Goal: Ask a question: Seek information or help from site administrators or community

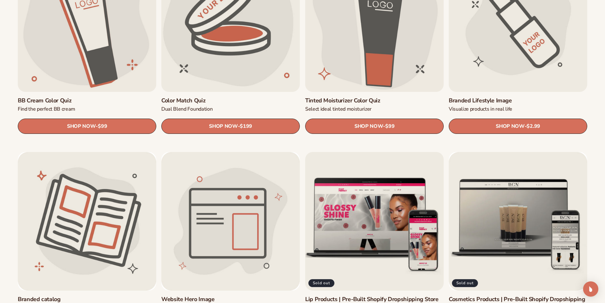
scroll to position [762, 0]
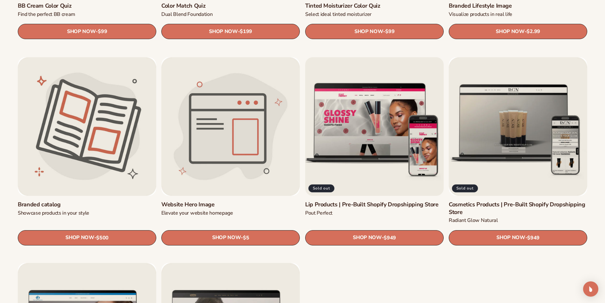
click at [357, 201] on link "Lip Products | Pre-Built Shopify Dropshipping Store" at bounding box center [374, 204] width 138 height 7
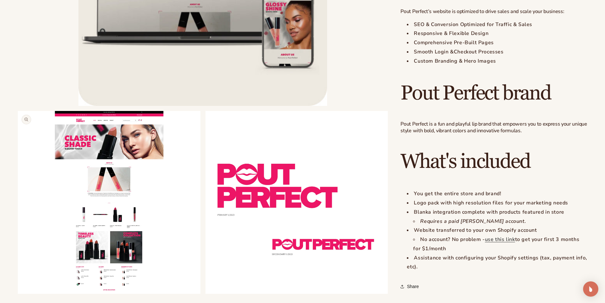
scroll to position [413, 0]
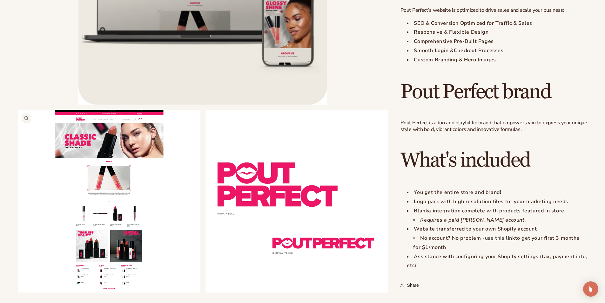
click at [18, 292] on button "Open media 2 in modal" at bounding box center [18, 292] width 0 height 0
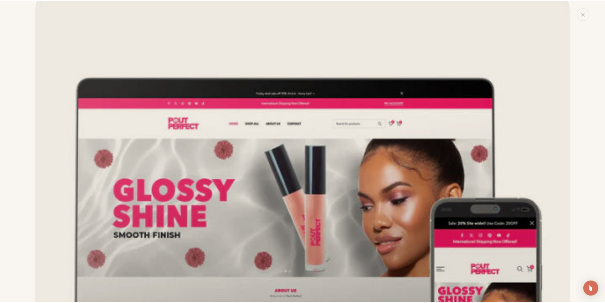
scroll to position [0, 0]
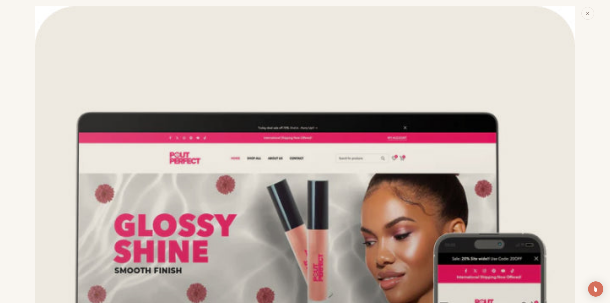
click at [590, 12] on button "Close" at bounding box center [587, 13] width 13 height 13
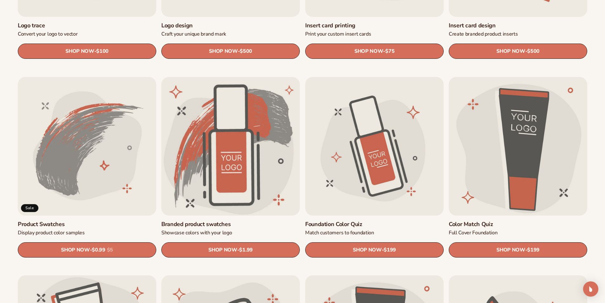
scroll to position [413, 0]
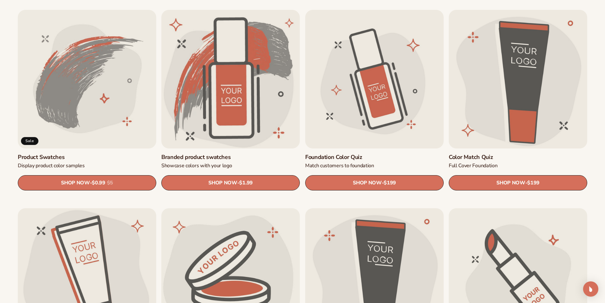
click at [78, 153] on link "Product Swatches" at bounding box center [87, 156] width 138 height 7
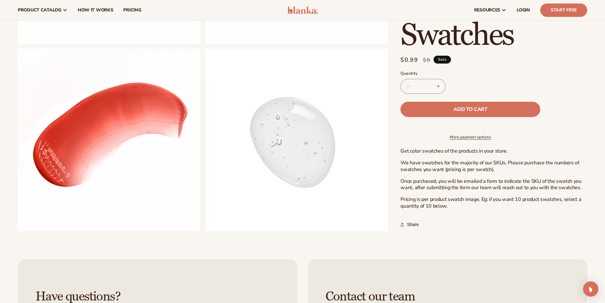
scroll to position [413, 0]
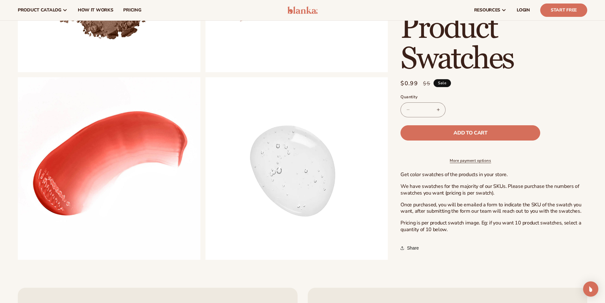
click at [408, 178] on p "Get color swatches of the products in your store." at bounding box center [493, 174] width 187 height 7
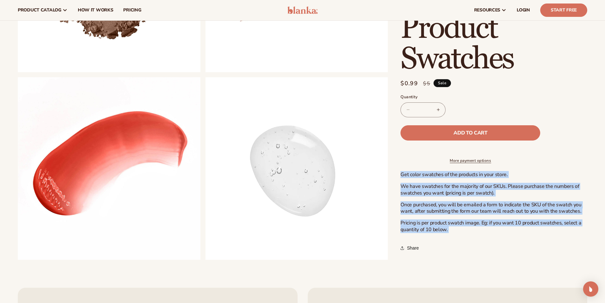
drag, startPoint x: 408, startPoint y: 181, endPoint x: 459, endPoint y: 226, distance: 68.2
click at [459, 226] on div "Get color swatches of the products in your store. We have swatches for the majo…" at bounding box center [493, 202] width 187 height 62
copy section "Get color swatches of the products in your store. We have swatches for the majo…"
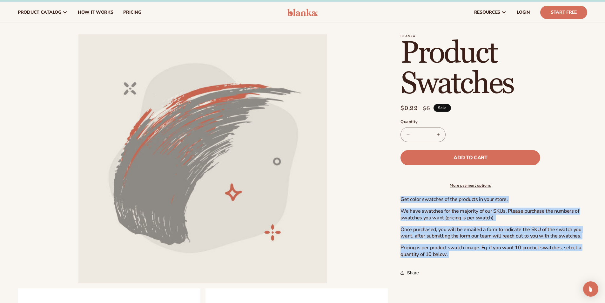
scroll to position [0, 0]
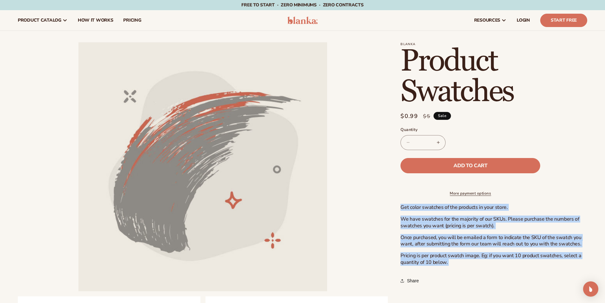
drag, startPoint x: 415, startPoint y: 117, endPoint x: 408, endPoint y: 117, distance: 7.6
click at [408, 117] on span "$0.99" at bounding box center [408, 116] width 17 height 9
click at [434, 144] on button "Increase quantity for Product Swatches" at bounding box center [438, 142] width 14 height 15
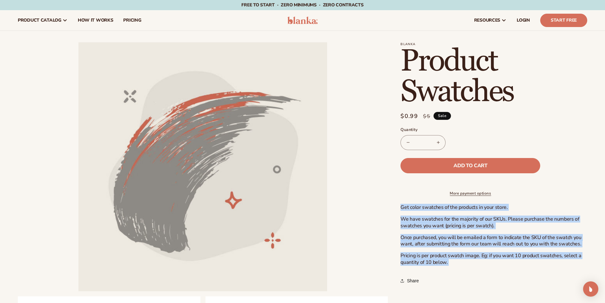
click at [434, 144] on button "Increase quantity for Product Swatches" at bounding box center [438, 142] width 14 height 15
click at [405, 143] on button "Decrease quantity for Product Swatches" at bounding box center [408, 142] width 14 height 15
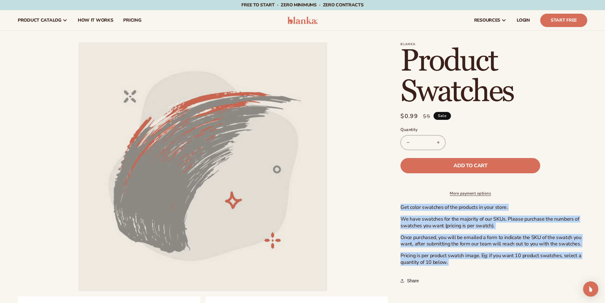
click at [405, 143] on button "Decrease quantity for Product Swatches" at bounding box center [408, 142] width 14 height 15
type input "*"
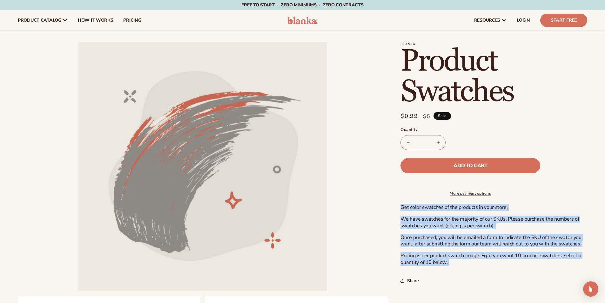
click at [405, 143] on button "Decrease quantity for Product Swatches" at bounding box center [408, 142] width 14 height 15
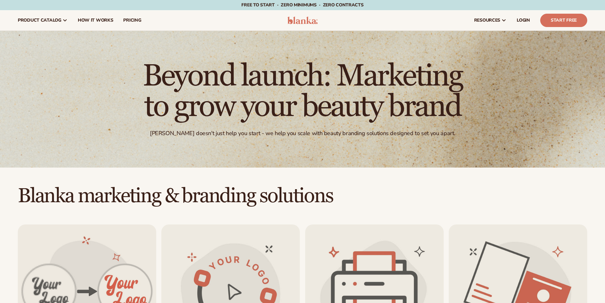
scroll to position [413, 0]
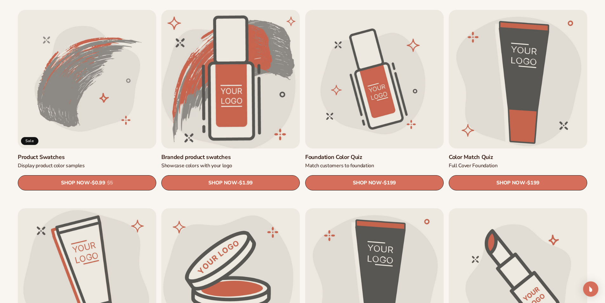
click at [248, 153] on link "Branded product swatches" at bounding box center [230, 156] width 138 height 7
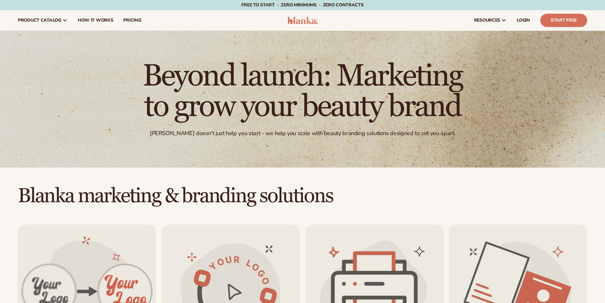
scroll to position [413, 0]
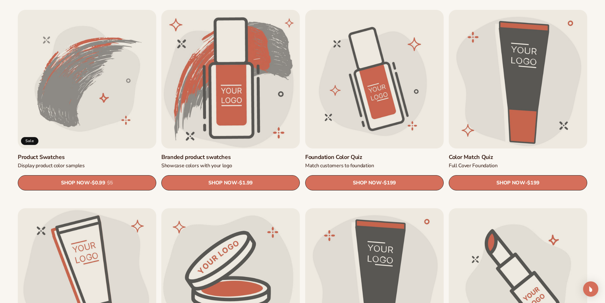
click at [376, 153] on link "Foundation Color Quiz" at bounding box center [374, 156] width 138 height 7
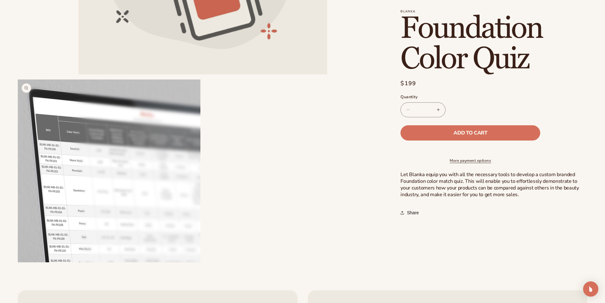
scroll to position [254, 0]
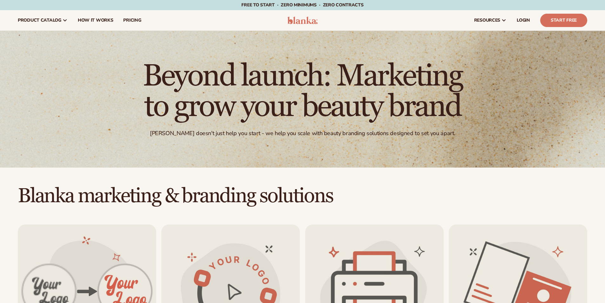
scroll to position [413, 0]
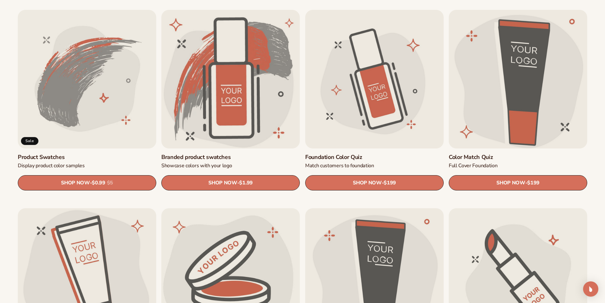
click at [548, 153] on link "Color Match Quiz" at bounding box center [518, 156] width 138 height 7
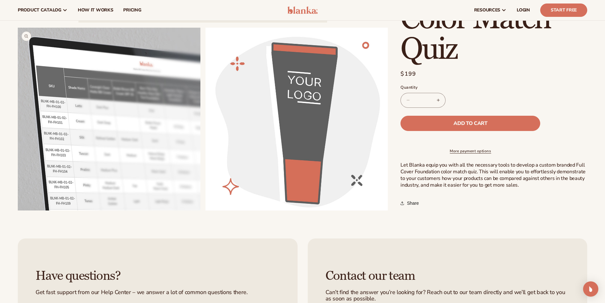
scroll to position [254, 0]
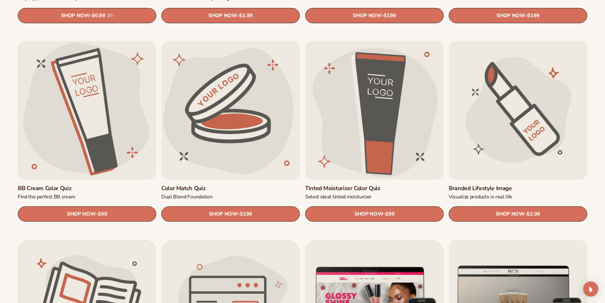
scroll to position [698, 0]
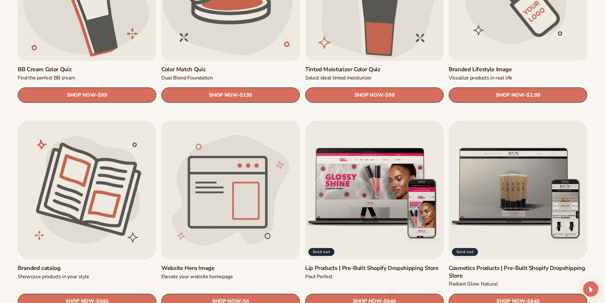
click at [210, 264] on link "Website Hero Image" at bounding box center [230, 267] width 138 height 7
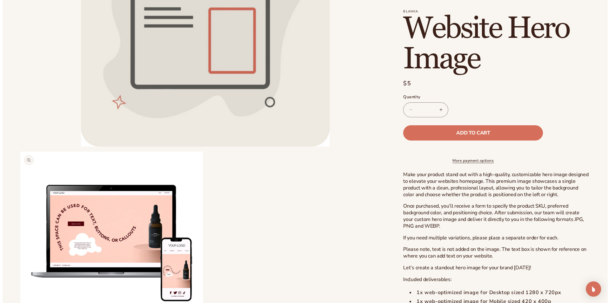
scroll to position [190, 0]
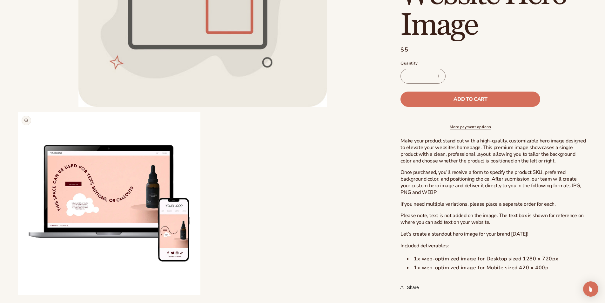
click at [18, 294] on button "Open media 2 in modal" at bounding box center [18, 294] width 0 height 0
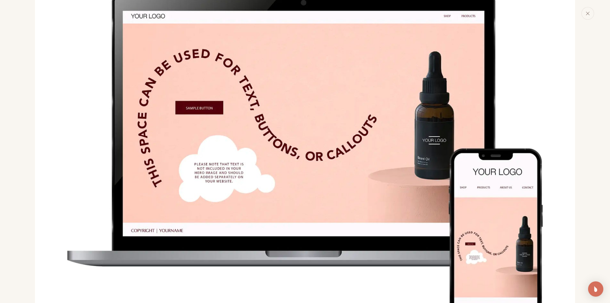
scroll to position [529, 0]
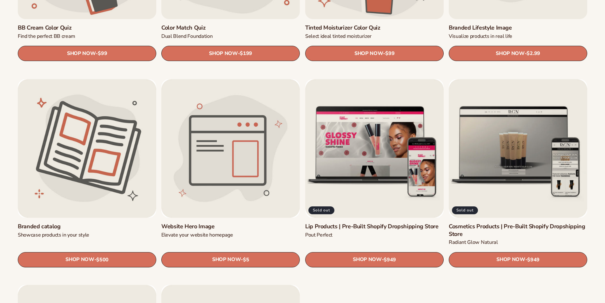
scroll to position [794, 0]
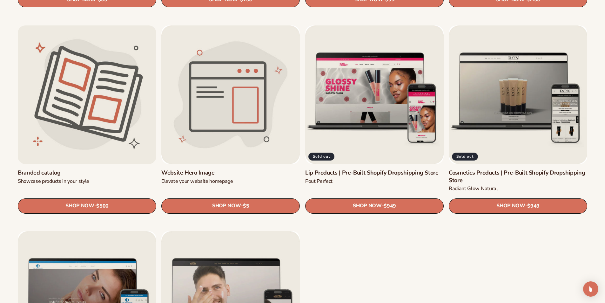
click at [102, 169] on link "Branded catalog" at bounding box center [87, 172] width 138 height 7
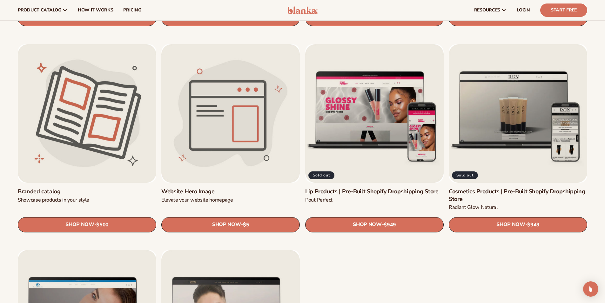
scroll to position [762, 0]
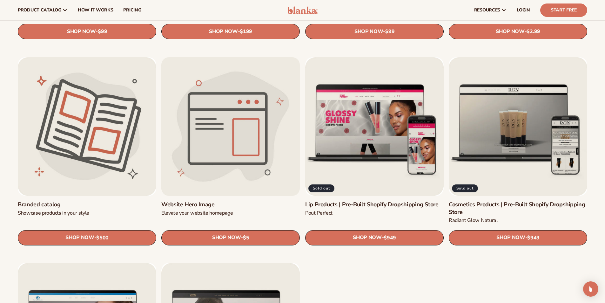
click at [240, 201] on link "Website Hero Image" at bounding box center [230, 204] width 138 height 7
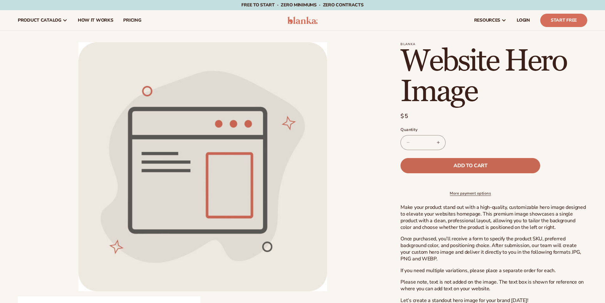
click at [420, 165] on button "Add to cart" at bounding box center [470, 165] width 140 height 15
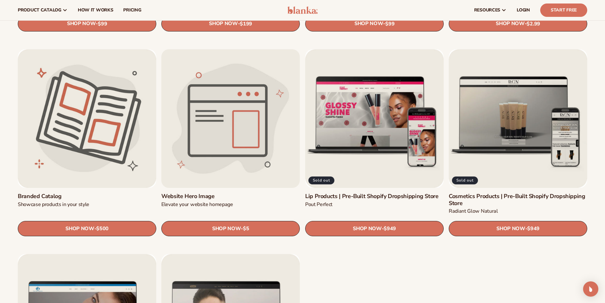
scroll to position [762, 0]
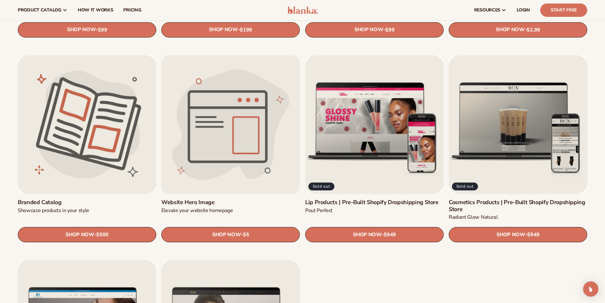
click at [219, 199] on link "Website Hero Image" at bounding box center [230, 202] width 138 height 7
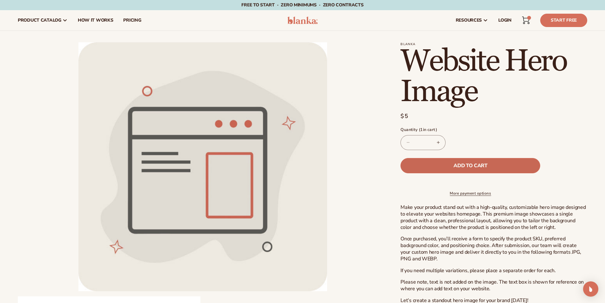
click at [444, 166] on button "Add to cart" at bounding box center [470, 165] width 140 height 15
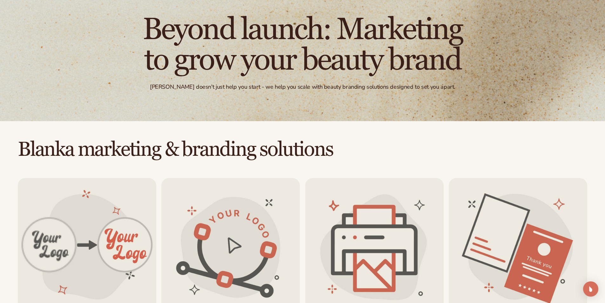
scroll to position [127, 0]
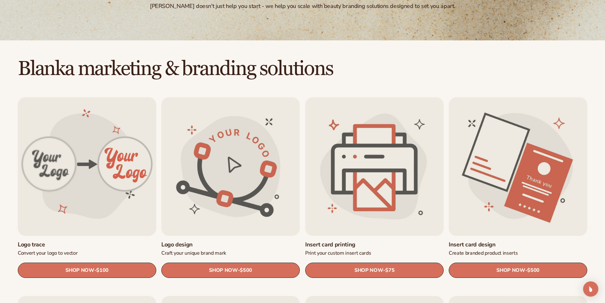
click at [512, 241] on link "Insert card design" at bounding box center [518, 244] width 138 height 7
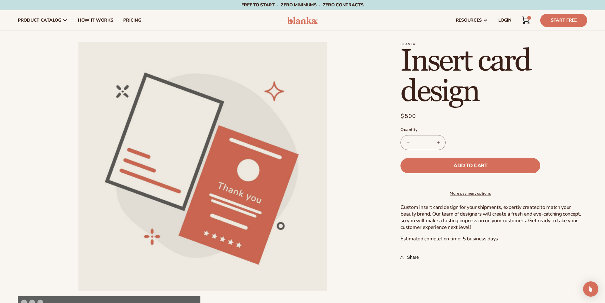
click at [434, 145] on button "Increase quantity for Insert card design" at bounding box center [438, 142] width 14 height 15
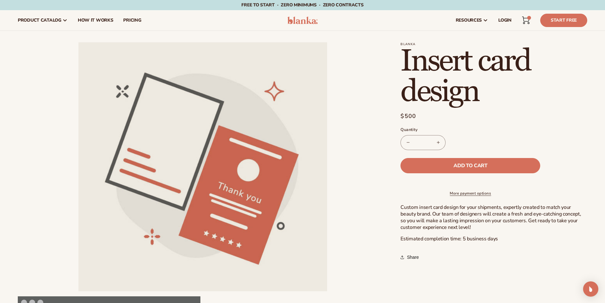
click at [405, 143] on button "Decrease quantity for Insert card design" at bounding box center [408, 142] width 14 height 15
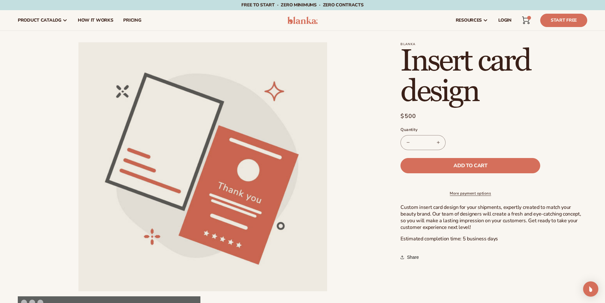
type input "*"
click at [405, 143] on button "Decrease quantity for Insert card design" at bounding box center [408, 142] width 14 height 15
click at [593, 286] on img "Open Intercom Messenger" at bounding box center [590, 288] width 8 height 8
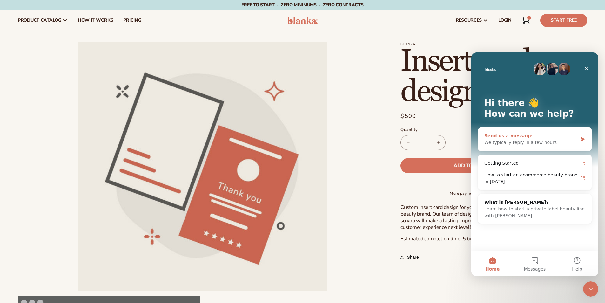
click at [582, 139] on icon "Intercom messenger" at bounding box center [582, 139] width 4 height 4
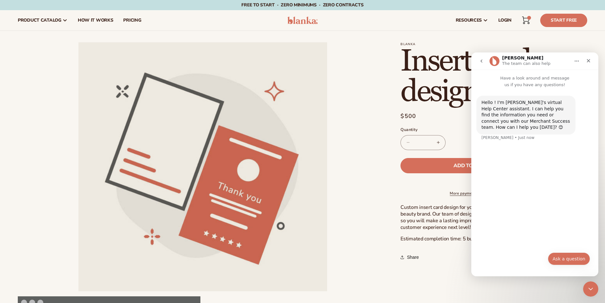
click at [562, 256] on button "Ask a question" at bounding box center [569, 258] width 42 height 13
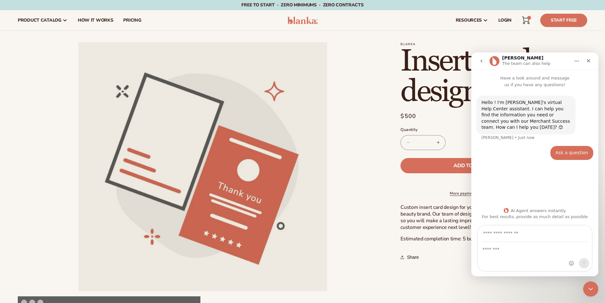
click at [497, 234] on input "Your email" at bounding box center [535, 233] width 106 height 16
type input "**********"
drag, startPoint x: 531, startPoint y: 233, endPoint x: 333, endPoint y: 229, distance: 197.5
click html "**********"
drag, startPoint x: 539, startPoint y: 231, endPoint x: 537, endPoint y: 228, distance: 3.3
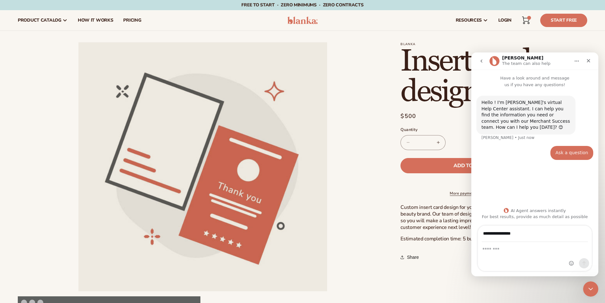
click at [538, 231] on input "**********" at bounding box center [535, 233] width 106 height 16
type input "*"
type input "**********"
click at [491, 252] on textarea "Message…" at bounding box center [535, 247] width 114 height 11
type textarea "*"
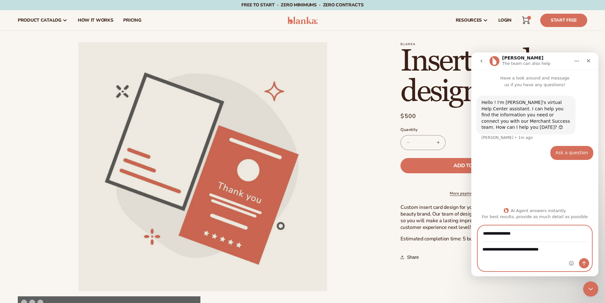
type textarea "**********"
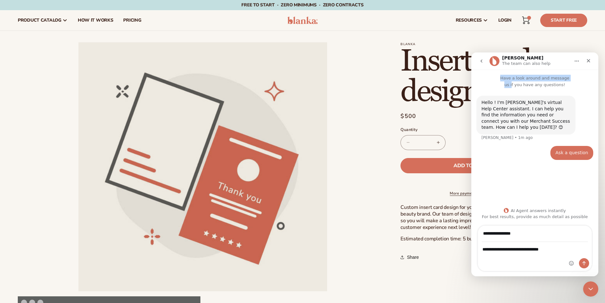
drag, startPoint x: 564, startPoint y: 63, endPoint x: 516, endPoint y: 82, distance: 51.5
click at [515, 82] on div "**********" at bounding box center [534, 163] width 127 height 223
click at [401, 107] on h1 "Insert card design" at bounding box center [493, 76] width 187 height 61
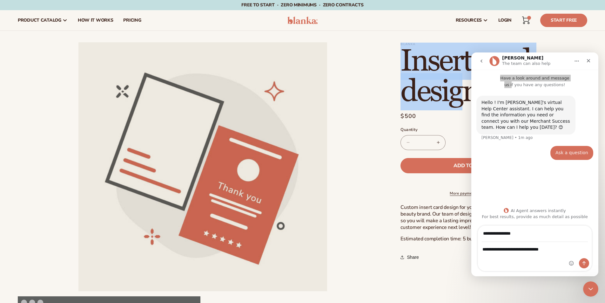
drag, startPoint x: 389, startPoint y: 71, endPoint x: 470, endPoint y: 86, distance: 82.9
click at [470, 86] on div "Blanka Insert card design Insert card design Regular price $500 Sale price $500…" at bounding box center [487, 263] width 199 height 443
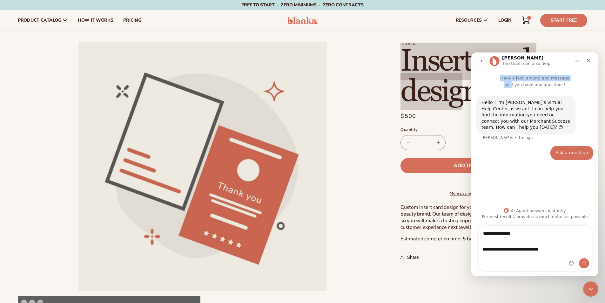
click at [482, 64] on button "go back" at bounding box center [481, 61] width 12 height 12
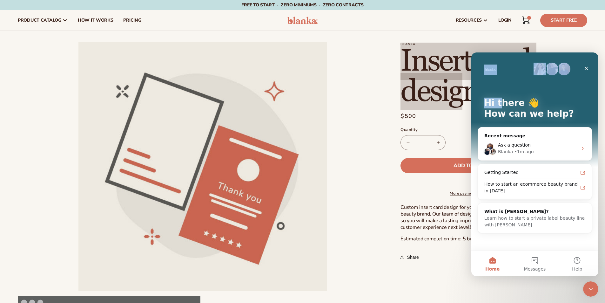
drag, startPoint x: 509, startPoint y: 62, endPoint x: 511, endPoint y: 81, distance: 18.9
click at [497, 90] on div "Hi there 👋 How can we help?" at bounding box center [534, 109] width 114 height 114
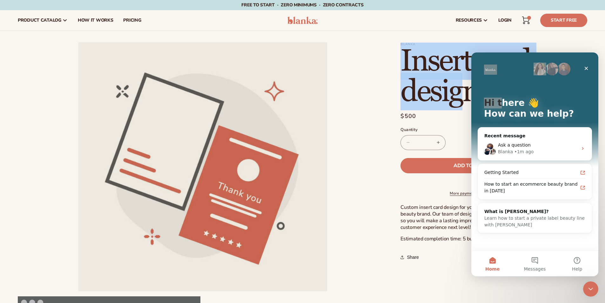
click at [541, 46] on h1 "Insert card design" at bounding box center [493, 76] width 187 height 61
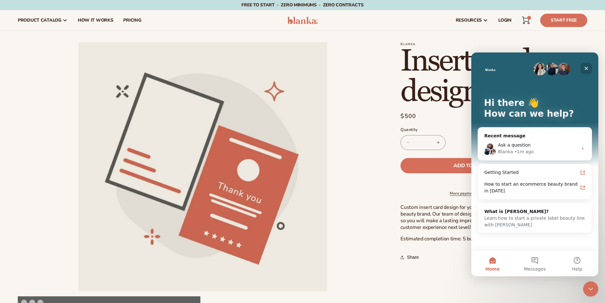
click at [586, 66] on icon "Close" at bounding box center [585, 68] width 5 height 5
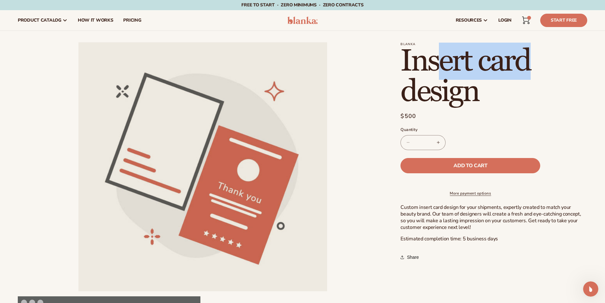
drag, startPoint x: 530, startPoint y: 61, endPoint x: 444, endPoint y: 73, distance: 86.6
click at [444, 73] on h1 "Insert card design" at bounding box center [493, 76] width 187 height 61
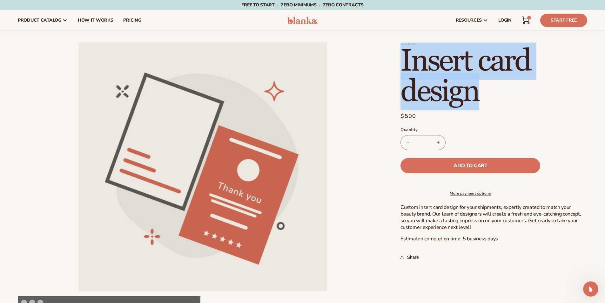
drag, startPoint x: 398, startPoint y: 74, endPoint x: 480, endPoint y: 91, distance: 83.9
click at [480, 91] on div "Blanka Insert card design Insert card design Regular price $500 Sale price $500…" at bounding box center [487, 263] width 199 height 443
copy h1 "Insert card design"
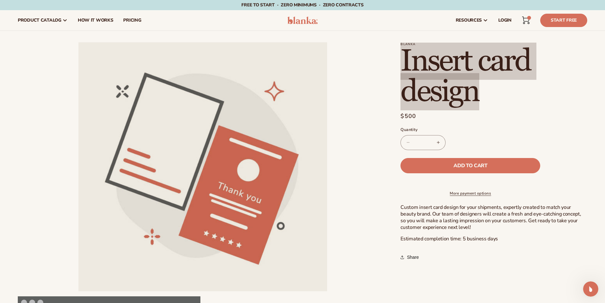
click at [594, 286] on icon "Open Intercom Messenger" at bounding box center [590, 288] width 10 height 10
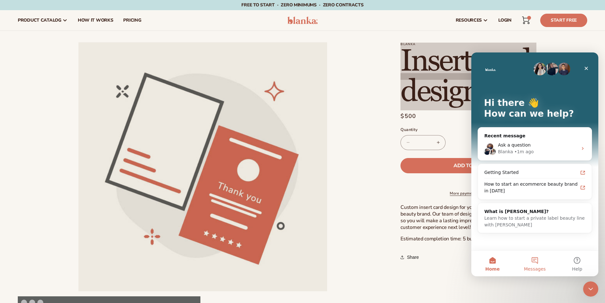
click at [547, 261] on button "Messages" at bounding box center [534, 262] width 42 height 25
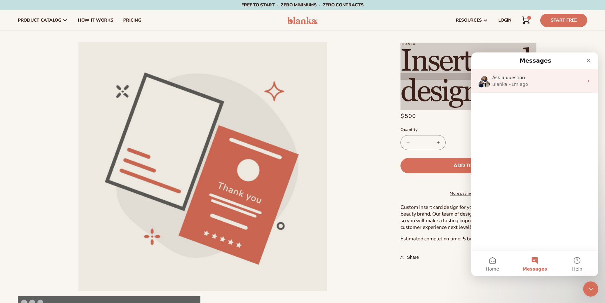
click at [517, 77] on span "Ask a question" at bounding box center [508, 77] width 33 height 5
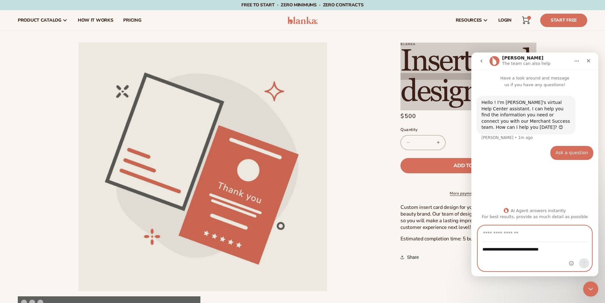
click at [550, 247] on textarea "**********" at bounding box center [535, 247] width 114 height 11
paste textarea "**********"
click at [524, 258] on textarea "**********" at bounding box center [535, 250] width 114 height 17
click at [540, 263] on textarea "**********" at bounding box center [535, 252] width 114 height 23
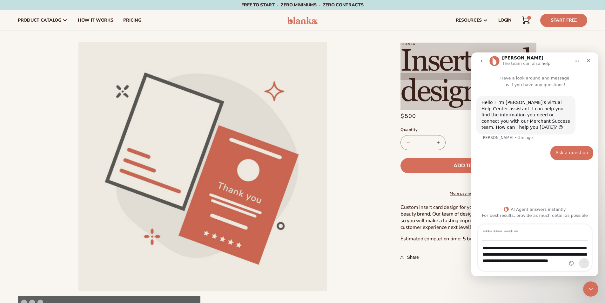
drag, startPoint x: 566, startPoint y: 263, endPoint x: 547, endPoint y: 267, distance: 18.9
click at [547, 267] on div "**********" at bounding box center [535, 256] width 114 height 30
click at [565, 264] on textarea "**********" at bounding box center [535, 252] width 114 height 23
click at [487, 249] on textarea "**********" at bounding box center [535, 252] width 114 height 23
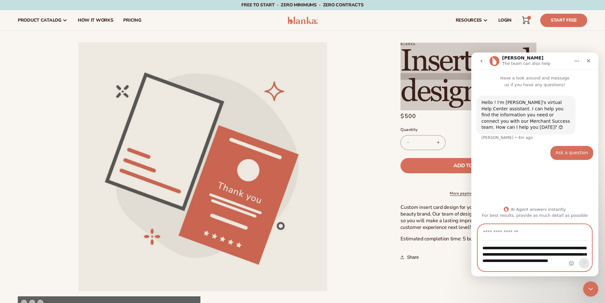
click at [518, 255] on textarea "**********" at bounding box center [535, 252] width 114 height 23
type textarea "**********"
click at [538, 240] on input "Your email" at bounding box center [535, 232] width 106 height 16
type input "**********"
click at [588, 263] on button "Send a message…" at bounding box center [584, 263] width 10 height 10
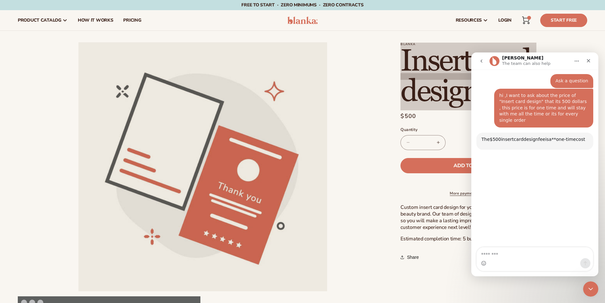
scroll to position [80, 0]
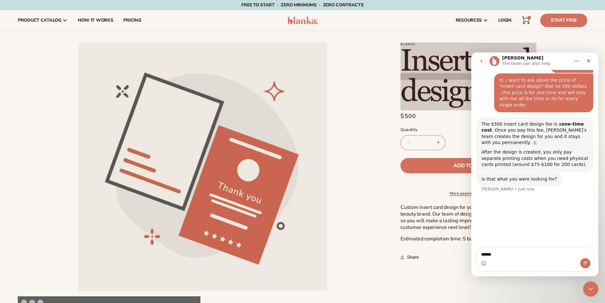
type textarea "*******"
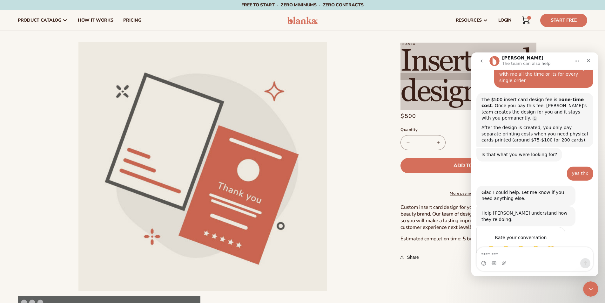
scroll to position [104, 0]
click at [583, 63] on div "Close" at bounding box center [588, 60] width 11 height 11
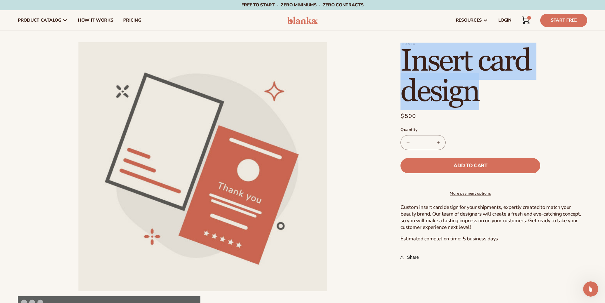
click at [555, 104] on h1 "Insert card design" at bounding box center [493, 76] width 187 height 61
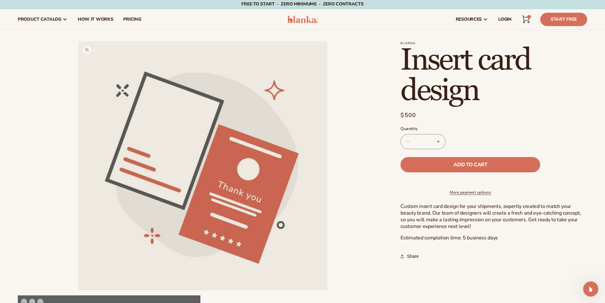
scroll to position [0, 0]
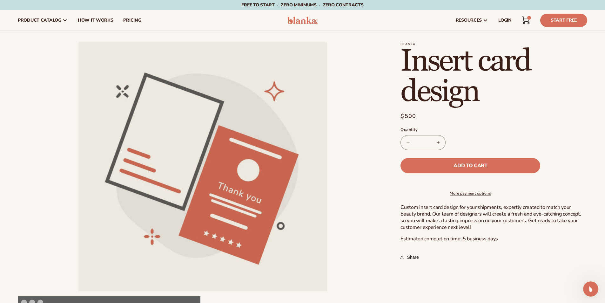
click at [292, 23] on img at bounding box center [302, 21] width 30 height 8
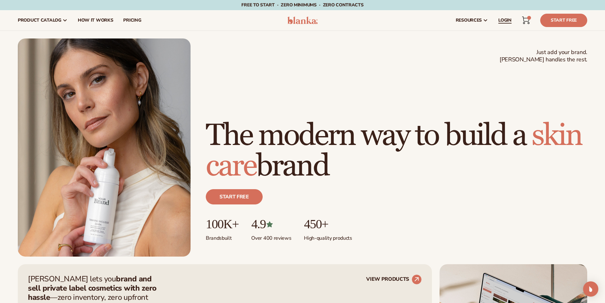
click at [506, 21] on span "LOGIN" at bounding box center [504, 20] width 13 height 5
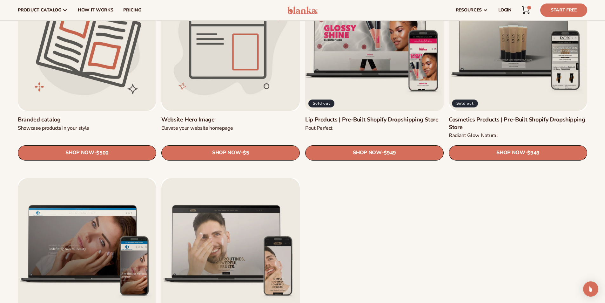
scroll to position [794, 0]
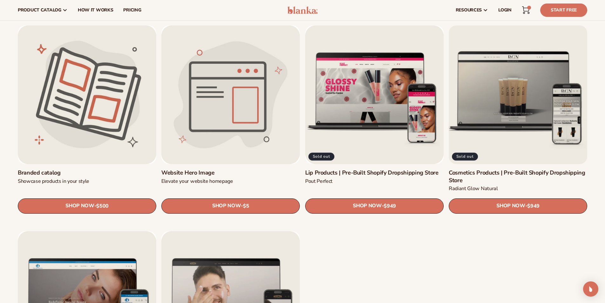
click at [517, 169] on link "Cosmetics Products | Pre-Built Shopify Dropshipping Store" at bounding box center [518, 176] width 138 height 15
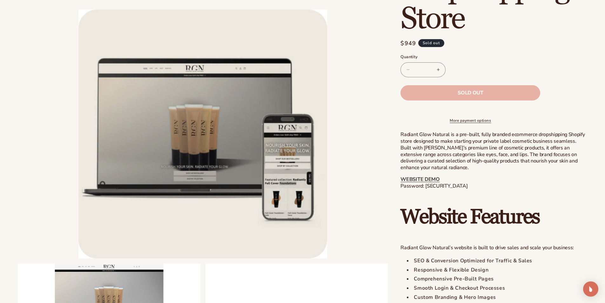
scroll to position [159, 0]
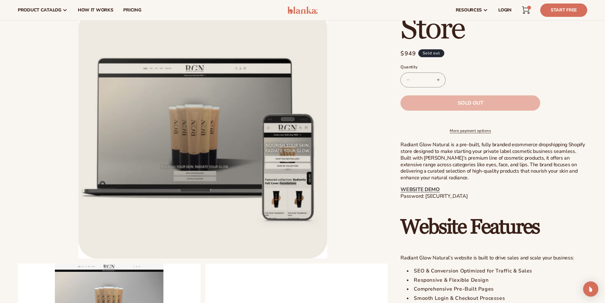
click at [399, 151] on div "Blanka Cosmetics Products | Pre-Built Shopify Dropshipping Store Cosmetics Prod…" at bounding box center [487, 221] width 199 height 677
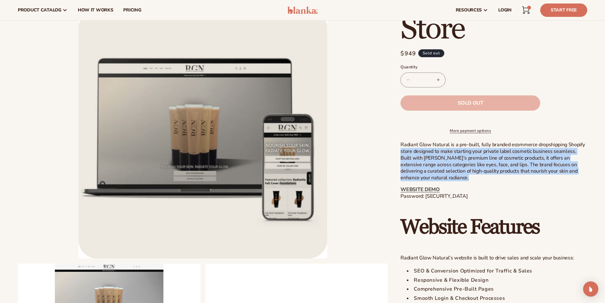
drag, startPoint x: 399, startPoint y: 151, endPoint x: 423, endPoint y: 162, distance: 25.4
click at [455, 181] on div "Blanka Cosmetics Products | Pre-Built Shopify Dropshipping Store Cosmetics Prod…" at bounding box center [487, 221] width 199 height 677
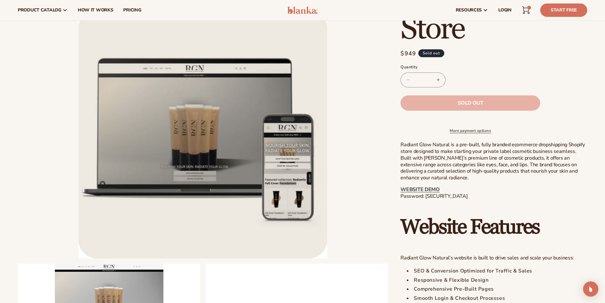
click at [406, 146] on section "Blanka Cosmetics Products | Pre-Built Shopify Dropshipping Store Cosmetics Prod…" at bounding box center [493, 224] width 187 height 672
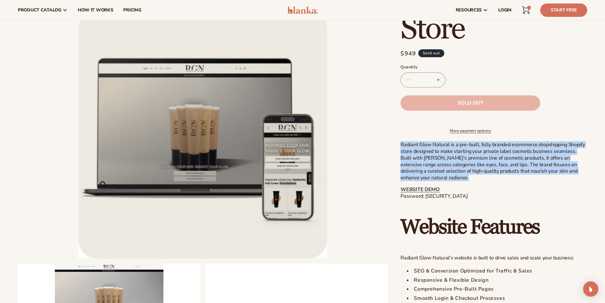
drag, startPoint x: 406, startPoint y: 146, endPoint x: 460, endPoint y: 183, distance: 65.7
click at [460, 183] on section "Blanka Cosmetics Products | Pre-Built Shopify Dropshipping Store Cosmetics Prod…" at bounding box center [493, 224] width 187 height 672
copy div "Radiant Glow Natural is a pre-built, fully branded ecommerce dropshipping Shopi…"
click at [419, 193] on link "WEBSITE DEMO" at bounding box center [419, 189] width 39 height 7
click at [429, 193] on link "WEBSITE DEMO" at bounding box center [419, 189] width 39 height 7
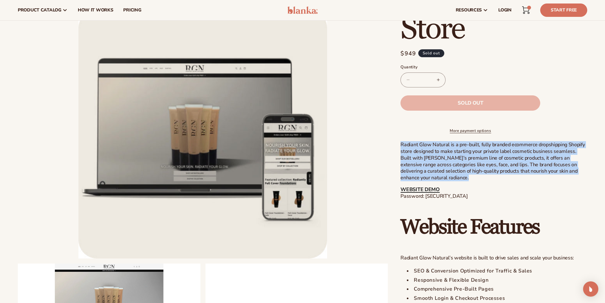
click at [424, 193] on link "WEBSITE DEMO" at bounding box center [419, 189] width 39 height 7
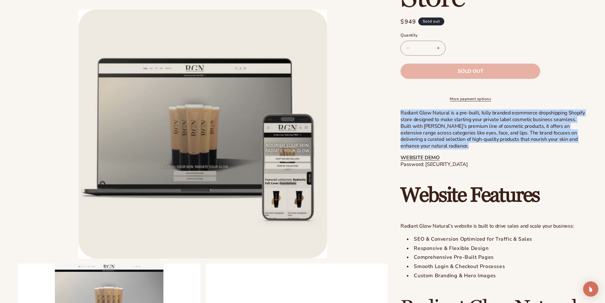
copy div "Radiant Glow Natural is a pre-built, fully branded ecommerce dropshipping Shopi…"
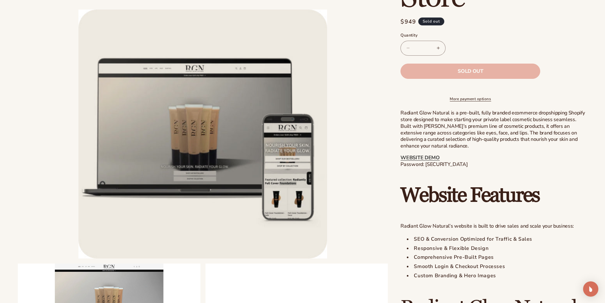
click at [430, 168] on p "WEBSITE DEMO Password: blanka-cosmetics" at bounding box center [493, 160] width 187 height 13
drag, startPoint x: 430, startPoint y: 170, endPoint x: 464, endPoint y: 173, distance: 34.7
click at [464, 168] on p "WEBSITE DEMO Password: blanka-cosmetics" at bounding box center [493, 160] width 187 height 13
copy div "blanka-cosmetics"
click at [425, 161] on link "WEBSITE DEMO" at bounding box center [419, 157] width 39 height 7
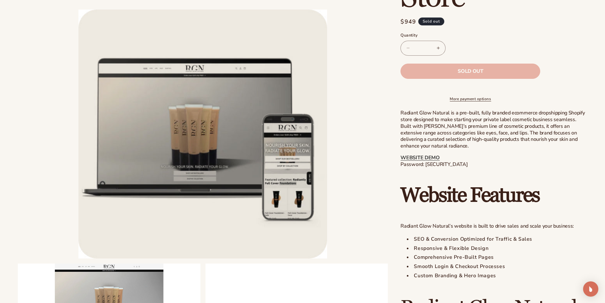
click at [431, 157] on div "Radiant Glow Natural is a pre-built, fully branded ecommerce dropshipping Shopi…" at bounding box center [493, 308] width 187 height 397
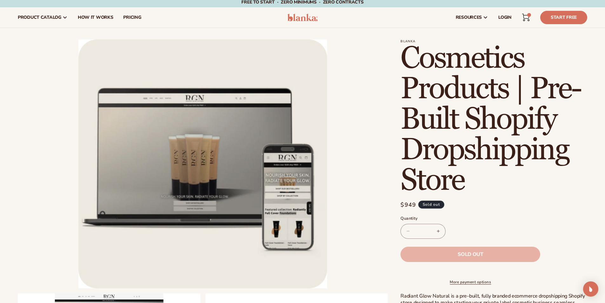
scroll to position [0, 0]
